Goal: Task Accomplishment & Management: Use online tool/utility

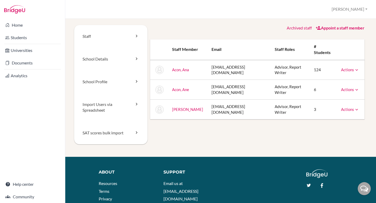
click at [362, 10] on button "[PERSON_NAME]" at bounding box center [349, 9] width 40 height 10
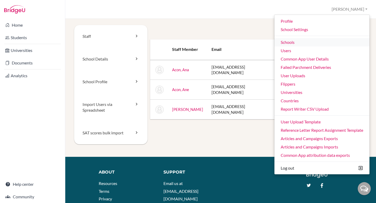
click at [313, 44] on link "Schools" at bounding box center [321, 42] width 95 height 8
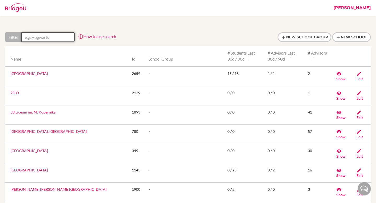
click at [47, 37] on input "text" at bounding box center [47, 36] width 53 height 9
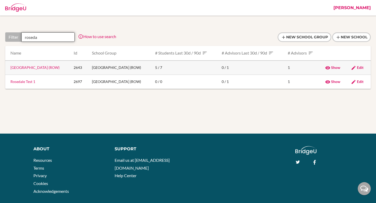
type input "roseda"
click at [29, 69] on link "Rosedale Global High School (ROW)" at bounding box center [34, 67] width 49 height 4
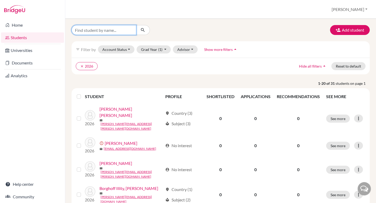
click at [83, 27] on input "Find student by name..." at bounding box center [104, 30] width 65 height 10
type input "wong stella"
click at [83, 65] on icon "clear" at bounding box center [82, 66] width 4 height 4
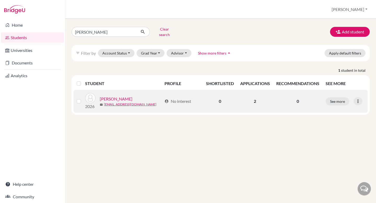
click at [116, 96] on link "Wong, Stella" at bounding box center [116, 99] width 33 height 6
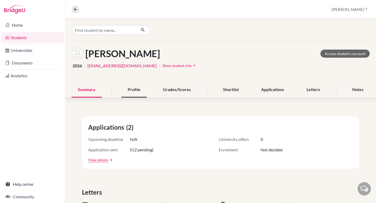
click at [145, 87] on div "Profile" at bounding box center [133, 89] width 25 height 15
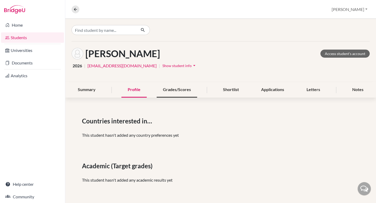
click at [168, 89] on div "Grades/Scores" at bounding box center [177, 89] width 40 height 15
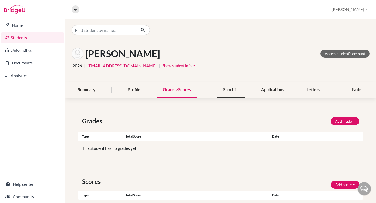
click at [233, 91] on div "Shortlist" at bounding box center [231, 89] width 28 height 15
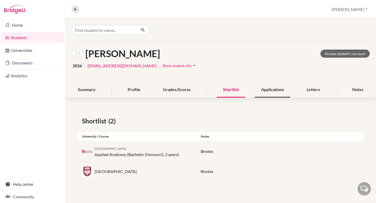
click at [273, 88] on div "Applications" at bounding box center [272, 89] width 35 height 15
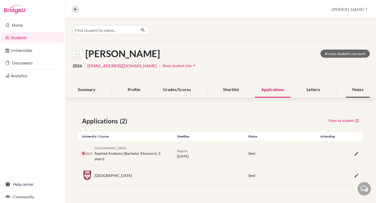
click at [357, 90] on div "Notes" at bounding box center [358, 89] width 24 height 15
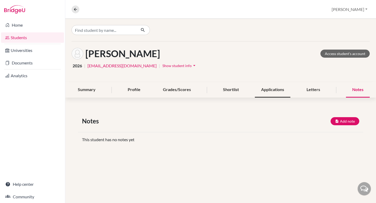
click at [268, 92] on div "Applications" at bounding box center [272, 89] width 35 height 15
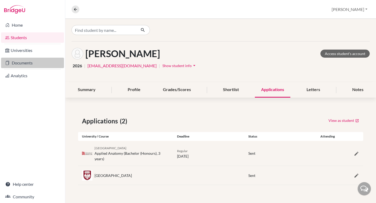
click at [34, 63] on link "Documents" at bounding box center [32, 63] width 63 height 10
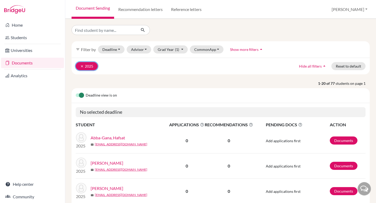
click at [81, 66] on icon "clear" at bounding box center [82, 66] width 4 height 4
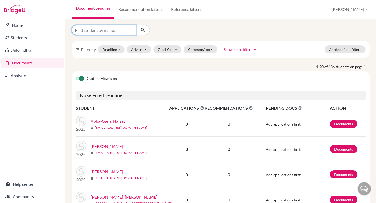
click at [91, 29] on input "Find student by name..." at bounding box center [104, 30] width 65 height 10
type input "[PERSON_NAME]"
click button "submit" at bounding box center [143, 30] width 14 height 10
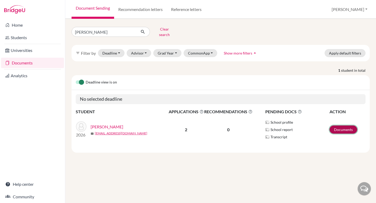
click at [342, 126] on link "Documents" at bounding box center [343, 130] width 28 height 8
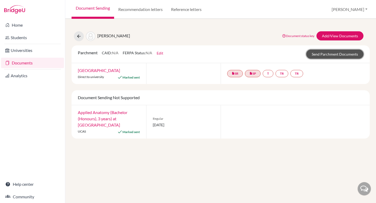
click at [323, 54] on link "Send Parchment Documents" at bounding box center [334, 54] width 57 height 9
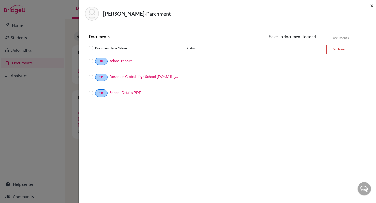
click at [372, 7] on span "×" at bounding box center [372, 6] width 4 height 8
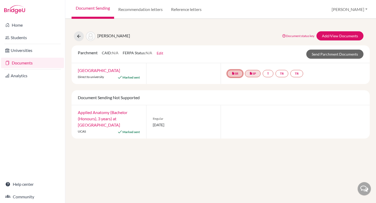
click at [234, 73] on icon "insert_drive_file" at bounding box center [232, 73] width 3 height 3
click at [252, 73] on icon "insert_drive_file" at bounding box center [250, 73] width 3 height 3
click at [194, 32] on div "Wong, Stella Document status key TR Requirement. Document not uploaded yet. TR …" at bounding box center [221, 36] width 306 height 10
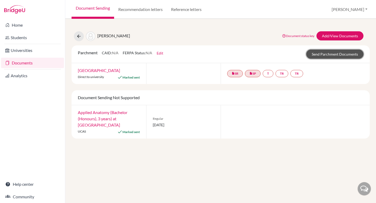
click at [324, 53] on link "Send Parchment Documents" at bounding box center [334, 54] width 57 height 9
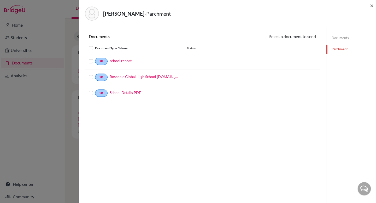
click at [341, 40] on link "Documents" at bounding box center [350, 37] width 49 height 9
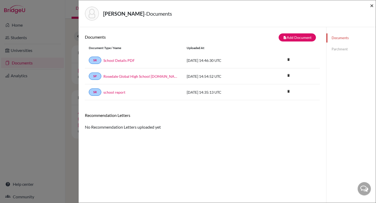
click at [372, 7] on span "×" at bounding box center [372, 6] width 4 height 8
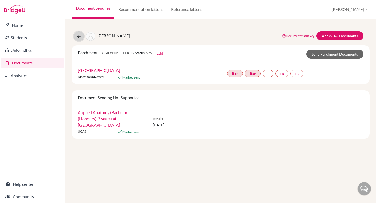
click at [79, 34] on icon at bounding box center [78, 36] width 5 height 5
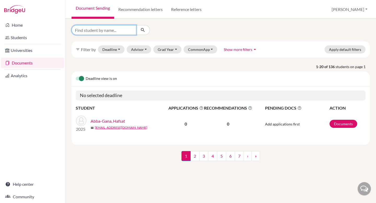
click at [93, 32] on input "Find student by name..." at bounding box center [104, 30] width 65 height 10
type input "zhang"
click at [145, 32] on icon "submit" at bounding box center [142, 29] width 5 height 5
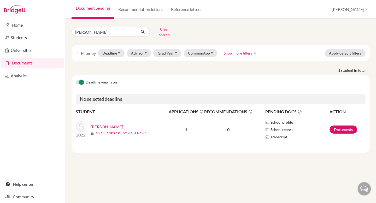
click at [344, 132] on td "Documents" at bounding box center [347, 129] width 36 height 29
click at [344, 128] on link "Documents" at bounding box center [343, 130] width 28 height 8
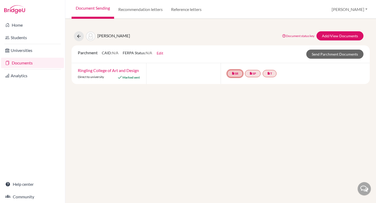
click at [263, 76] on link "insert_drive_file SR" at bounding box center [270, 73] width 14 height 7
click at [248, 73] on link "insert_drive_file SP" at bounding box center [253, 73] width 16 height 7
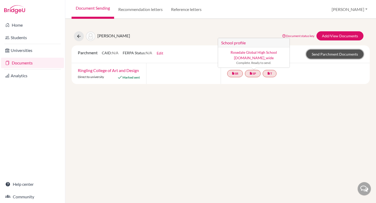
click at [341, 50] on link "Send Parchment Documents" at bounding box center [334, 54] width 57 height 9
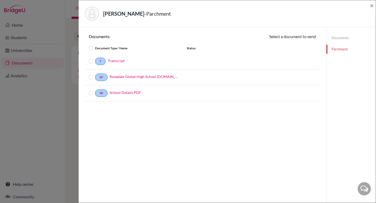
click at [349, 42] on link "Documents" at bounding box center [350, 37] width 49 height 9
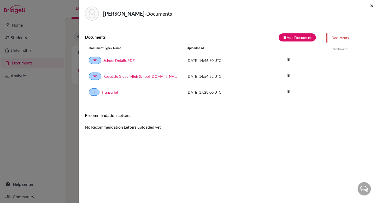
click at [372, 7] on span "×" at bounding box center [372, 6] width 4 height 8
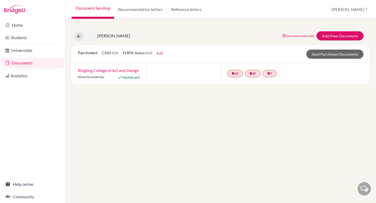
click at [317, 49] on div "Parchment CAID: N/A FERPA Status: N/A Edit Common App ID (CAID) Date of Birth 0…" at bounding box center [221, 54] width 298 height 18
click at [315, 55] on link "Send Parchment Documents" at bounding box center [334, 54] width 57 height 9
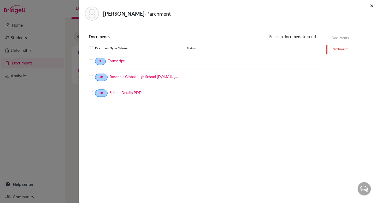
click at [373, 8] on span "×" at bounding box center [372, 6] width 4 height 8
click at [372, 5] on span "×" at bounding box center [372, 6] width 4 height 8
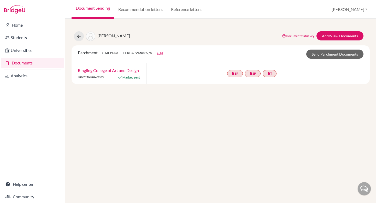
click at [25, 63] on link "Documents" at bounding box center [32, 63] width 63 height 10
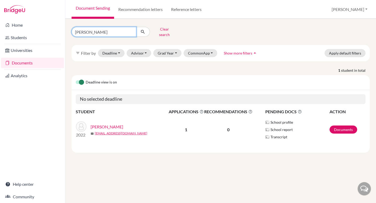
click at [95, 34] on input "[PERSON_NAME]" at bounding box center [104, 32] width 65 height 10
type input "[PERSON_NAME]"
click at [142, 30] on icon "submit" at bounding box center [142, 31] width 5 height 5
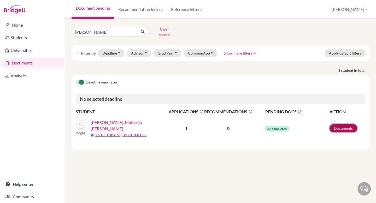
click at [342, 124] on link "Documents" at bounding box center [343, 128] width 28 height 8
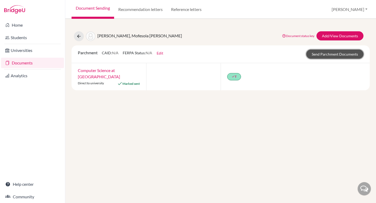
click at [345, 53] on link "Send Parchment Documents" at bounding box center [334, 54] width 57 height 9
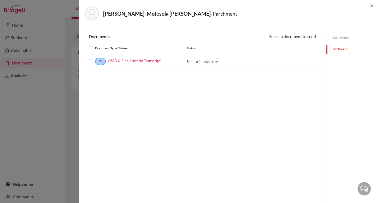
click at [336, 50] on link "Parchment" at bounding box center [350, 49] width 49 height 9
click at [128, 60] on link "OSSD & Final Ontario Transcript" at bounding box center [134, 60] width 53 height 5
click at [345, 40] on link "Documents" at bounding box center [350, 37] width 49 height 9
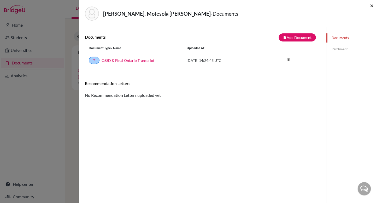
click at [372, 7] on span "×" at bounding box center [372, 6] width 4 height 8
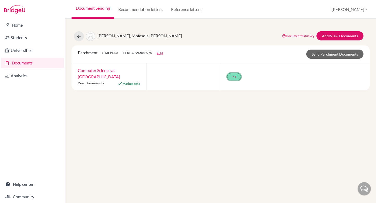
click at [234, 76] on icon "done" at bounding box center [232, 76] width 3 height 3
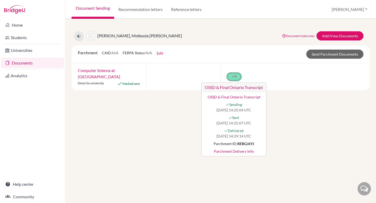
drag, startPoint x: 238, startPoint y: 144, endPoint x: 255, endPoint y: 144, distance: 17.2
click at [255, 144] on div "Parchment ID: REBGJ6YJ" at bounding box center [234, 143] width 58 height 5
drag, startPoint x: 255, startPoint y: 144, endPoint x: 238, endPoint y: 143, distance: 17.3
click at [238, 143] on div "Parchment ID: REBGJ6YJ" at bounding box center [234, 143] width 58 height 5
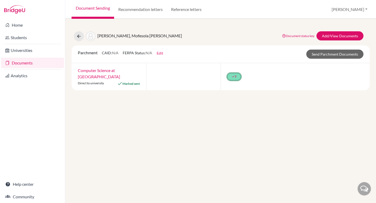
click at [240, 75] on link "done T" at bounding box center [234, 76] width 14 height 7
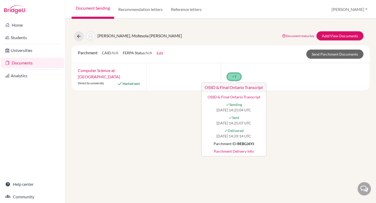
drag, startPoint x: 255, startPoint y: 143, endPoint x: 239, endPoint y: 142, distance: 15.7
click at [239, 142] on div "Parchment ID: REBGJ6YJ" at bounding box center [234, 143] width 58 height 5
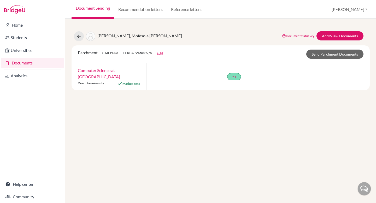
click at [234, 69] on div "done T" at bounding box center [295, 76] width 149 height 27
click at [234, 78] on icon "done" at bounding box center [232, 76] width 3 height 3
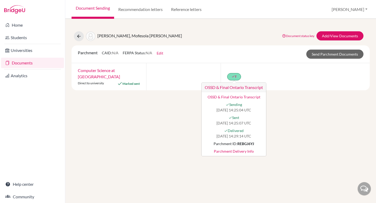
click at [235, 148] on link "Parchment Delivery Info" at bounding box center [234, 150] width 58 height 5
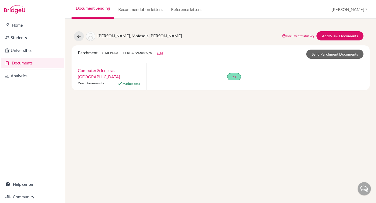
click at [35, 61] on link "Documents" at bounding box center [32, 63] width 63 height 10
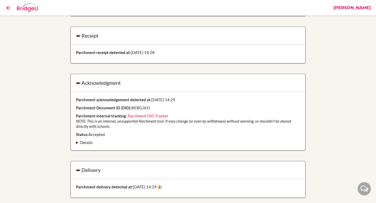
scroll to position [154, 0]
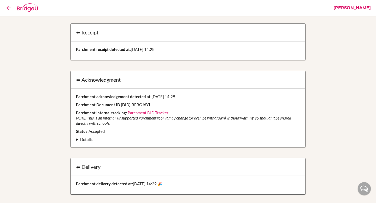
drag, startPoint x: 131, startPoint y: 104, endPoint x: 155, endPoint y: 104, distance: 23.5
click at [155, 104] on p "Parchment Document ID (DID): REBGJ6YJ" at bounding box center [188, 104] width 224 height 5
copy p "REBGJ6YJ"
click at [78, 33] on h2 "⬅︎ Receipt" at bounding box center [188, 32] width 224 height 7
click at [10, 7] on icon at bounding box center [8, 8] width 7 height 7
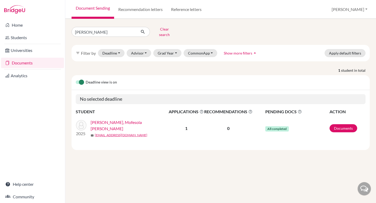
click at [25, 63] on link "Documents" at bounding box center [32, 63] width 63 height 10
click at [160, 29] on button "Clear search" at bounding box center [164, 32] width 29 height 14
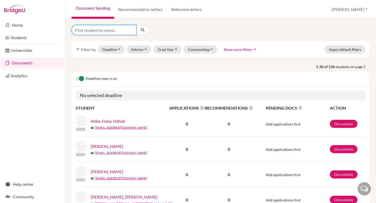
click at [100, 33] on input "Find student by name..." at bounding box center [104, 30] width 65 height 10
type input "yesufu"
click at [143, 30] on icon "submit" at bounding box center [142, 29] width 5 height 5
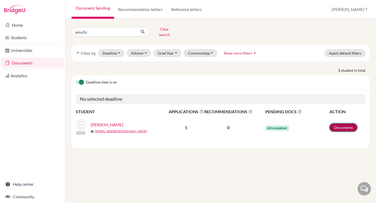
click at [338, 124] on link "Documents" at bounding box center [343, 127] width 28 height 8
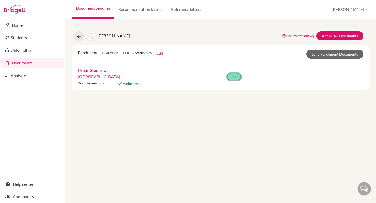
click at [233, 76] on icon "done" at bounding box center [232, 76] width 3 height 3
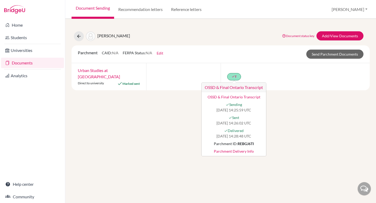
click at [158, 116] on div "[PERSON_NAME] Document status key TR Requirement. Document not uploaded yet. TR…" at bounding box center [220, 111] width 311 height 184
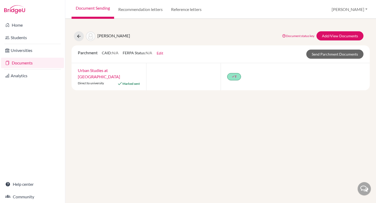
click at [33, 60] on link "Documents" at bounding box center [32, 63] width 63 height 10
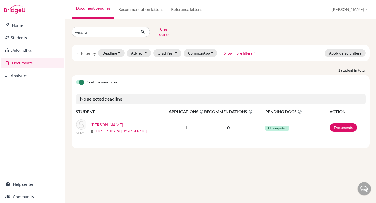
click at [103, 35] on div "yesufu Clear search filter_list Filter by Deadline - Select a date range Or dou…" at bounding box center [221, 86] width 298 height 123
click at [100, 30] on input "yesufu" at bounding box center [104, 32] width 65 height 10
type input "toluwanimi"
click at [142, 33] on button "submit" at bounding box center [143, 32] width 14 height 10
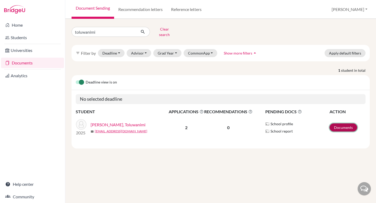
click at [340, 123] on link "Documents" at bounding box center [343, 127] width 28 height 8
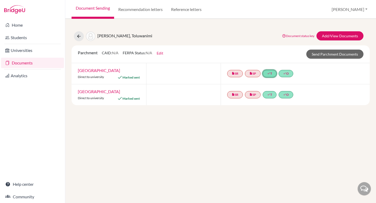
click at [270, 73] on icon "done" at bounding box center [268, 73] width 3 height 3
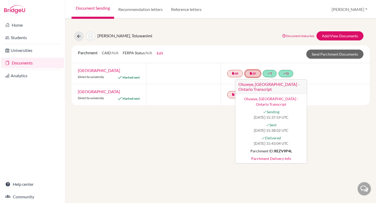
click at [251, 73] on icon "insert_drive_file" at bounding box center [250, 73] width 3 height 3
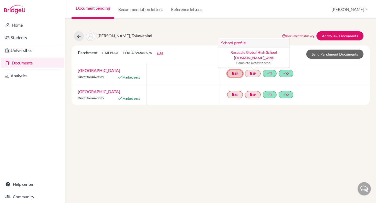
click at [239, 74] on link "insert_drive_file SR" at bounding box center [235, 73] width 16 height 7
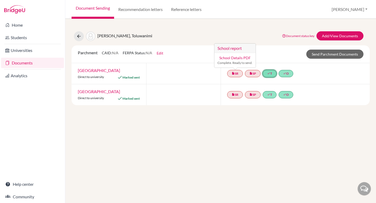
click at [274, 73] on link "done T" at bounding box center [270, 73] width 14 height 7
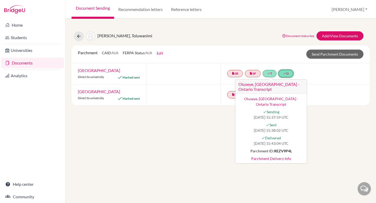
click at [286, 72] on icon "done" at bounding box center [284, 73] width 3 height 3
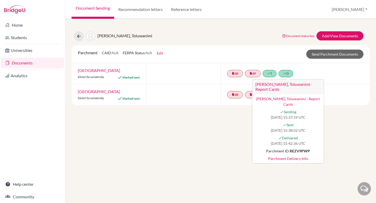
click at [215, 112] on div "Oluseye, Toluwanimi Document status key TR Requirement. Document not uploaded y…" at bounding box center [220, 111] width 311 height 184
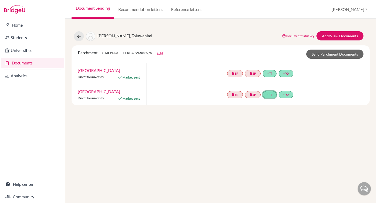
click at [273, 94] on link "done T" at bounding box center [270, 94] width 14 height 7
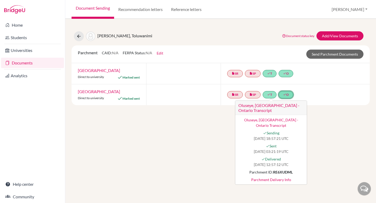
click at [289, 95] on link "done O" at bounding box center [285, 94] width 15 height 7
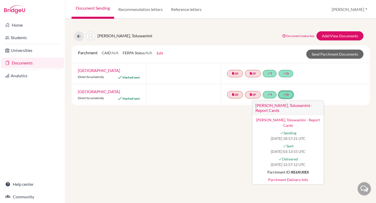
click at [301, 170] on strong "RE6XU0DI" at bounding box center [299, 172] width 17 height 4
click at [288, 177] on link "Parchment Delivery Info" at bounding box center [287, 179] width 65 height 5
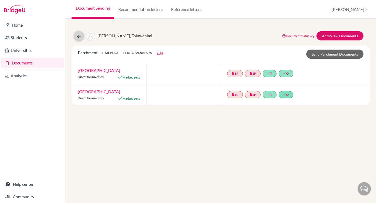
click at [79, 37] on icon at bounding box center [78, 36] width 5 height 5
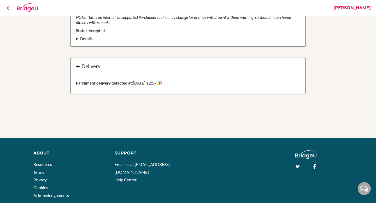
scroll to position [227, 0]
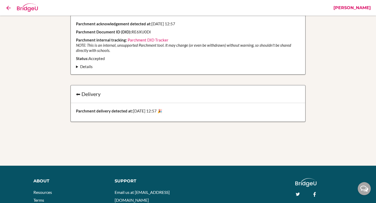
drag, startPoint x: 154, startPoint y: 31, endPoint x: 131, endPoint y: 32, distance: 23.0
click at [131, 32] on p "Parchment Document ID (DID): RE6XU0DI" at bounding box center [188, 31] width 224 height 5
click at [139, 41] on link "Parchment DID Tracker" at bounding box center [148, 40] width 41 height 5
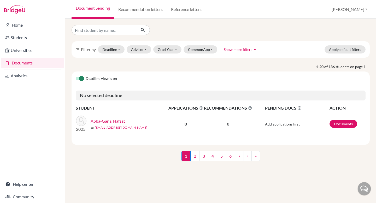
click at [28, 64] on link "Documents" at bounding box center [32, 63] width 63 height 10
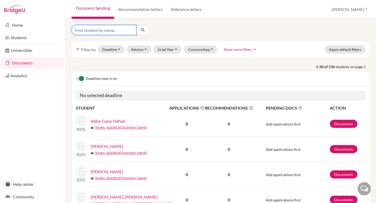
click at [90, 28] on input "Find student by name..." at bounding box center [104, 30] width 65 height 10
type input "oluwama"
click at [144, 30] on icon "submit" at bounding box center [142, 29] width 5 height 5
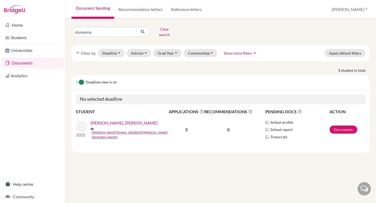
click at [122, 122] on link "Michael Oluwamayowa Olubambo, Balogun" at bounding box center [124, 123] width 67 height 6
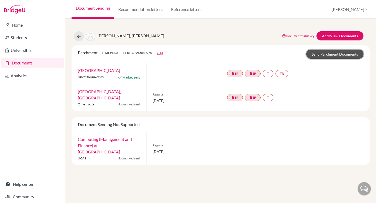
click at [325, 56] on link "Send Parchment Documents" at bounding box center [334, 54] width 57 height 9
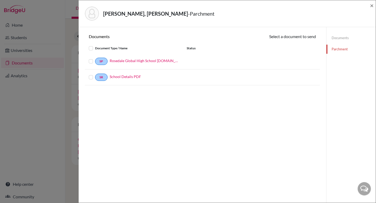
click at [337, 38] on link "Documents" at bounding box center [350, 37] width 49 height 9
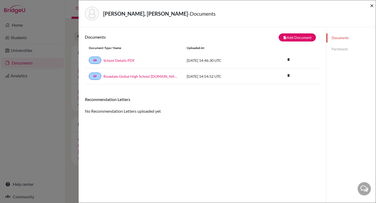
click at [372, 5] on span "×" at bounding box center [372, 6] width 4 height 8
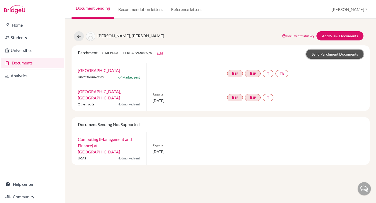
click at [337, 55] on link "Send Parchment Documents" at bounding box center [334, 54] width 57 height 9
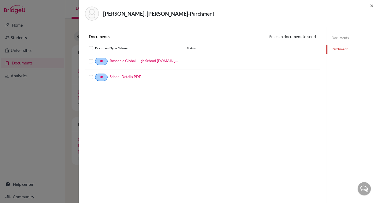
click at [341, 37] on link "Documents" at bounding box center [350, 37] width 49 height 9
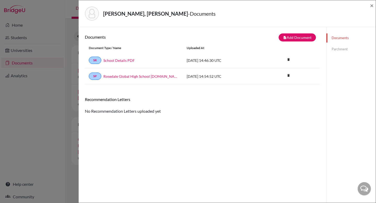
click at [373, 7] on div "[PERSON_NAME], [PERSON_NAME] - Documents ×" at bounding box center [227, 13] width 297 height 27
click at [372, 7] on span "×" at bounding box center [372, 6] width 4 height 8
